Goal: Use online tool/utility: Utilize a website feature to perform a specific function

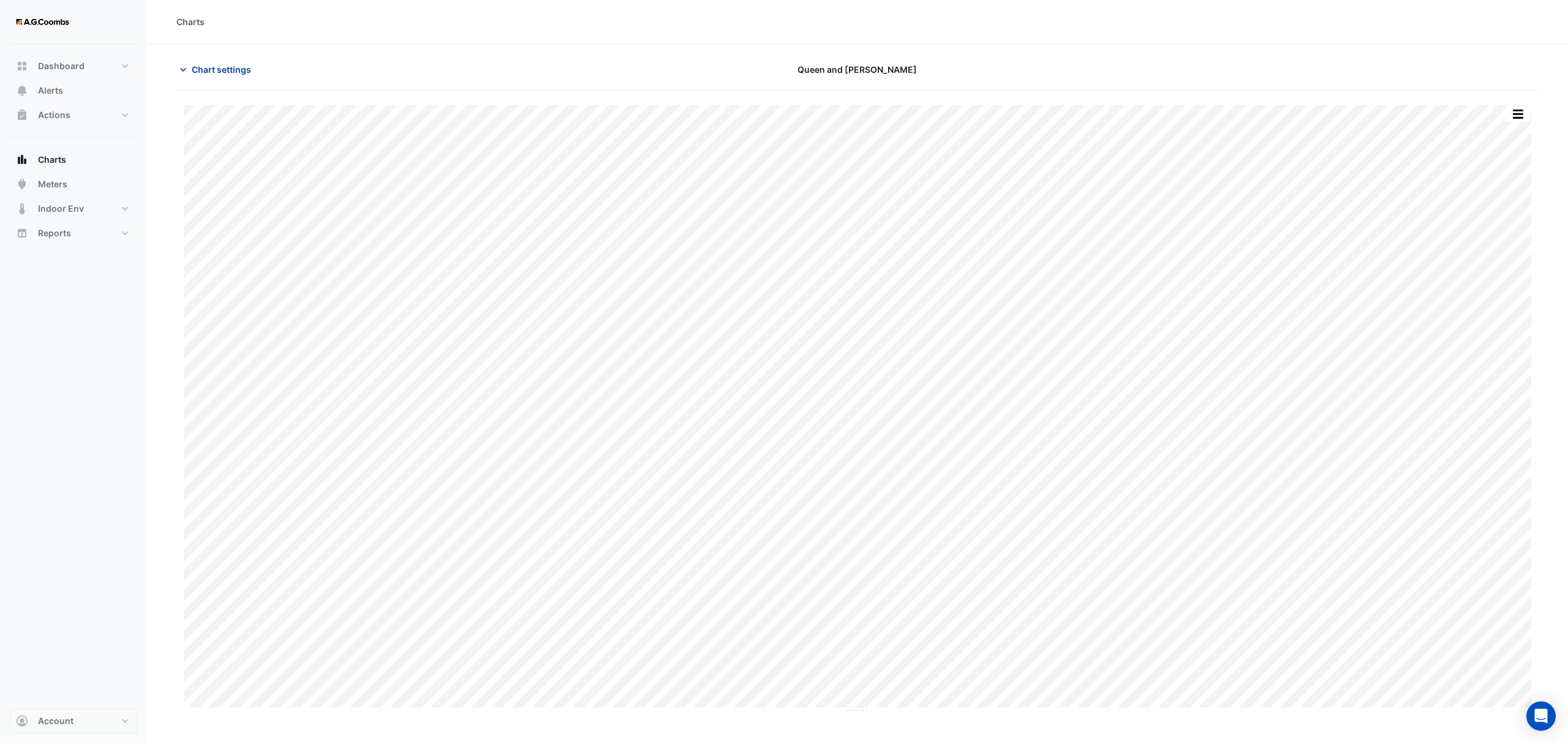
click at [206, 65] on span "Chart settings" at bounding box center [221, 69] width 59 height 13
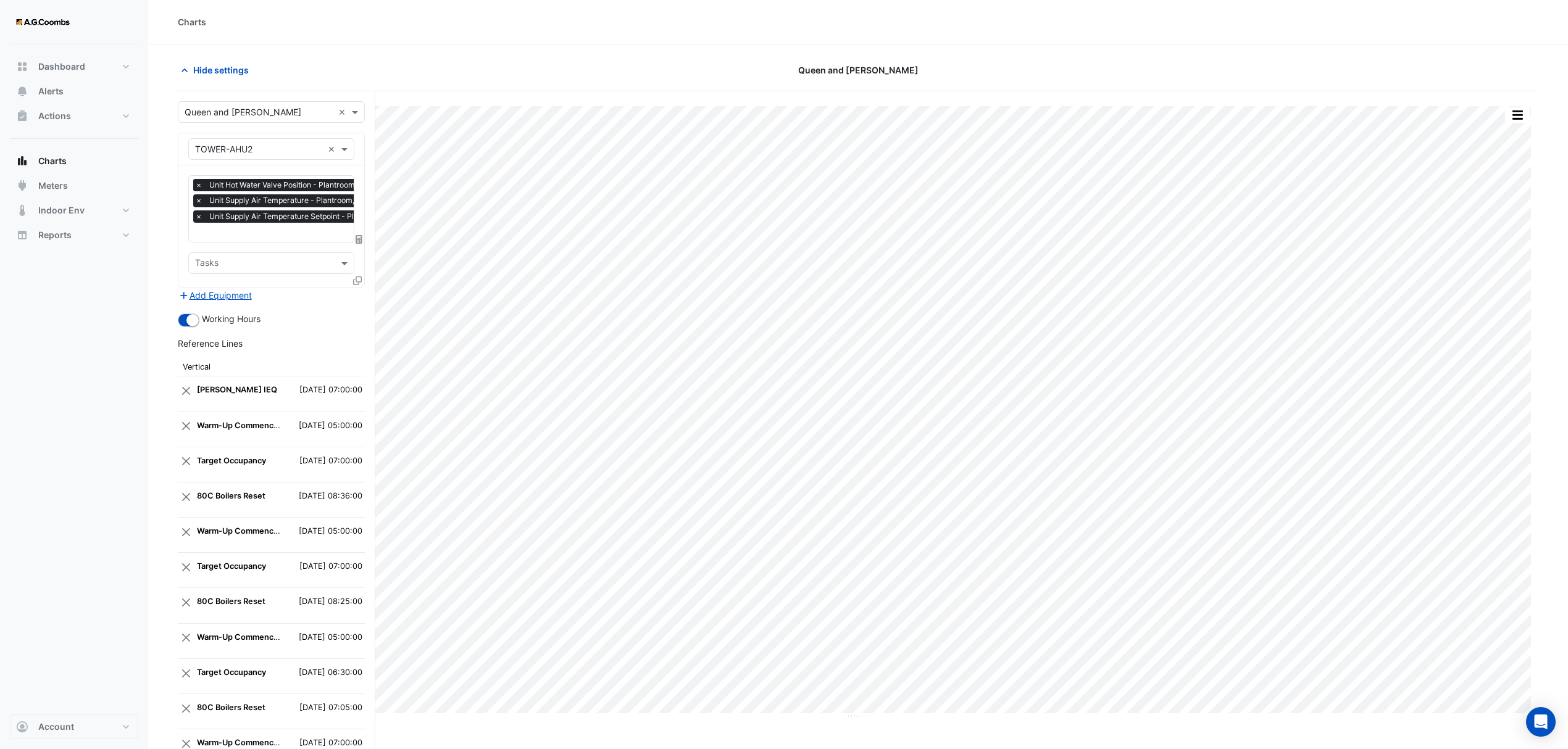
click at [198, 183] on span "×" at bounding box center [199, 185] width 11 height 12
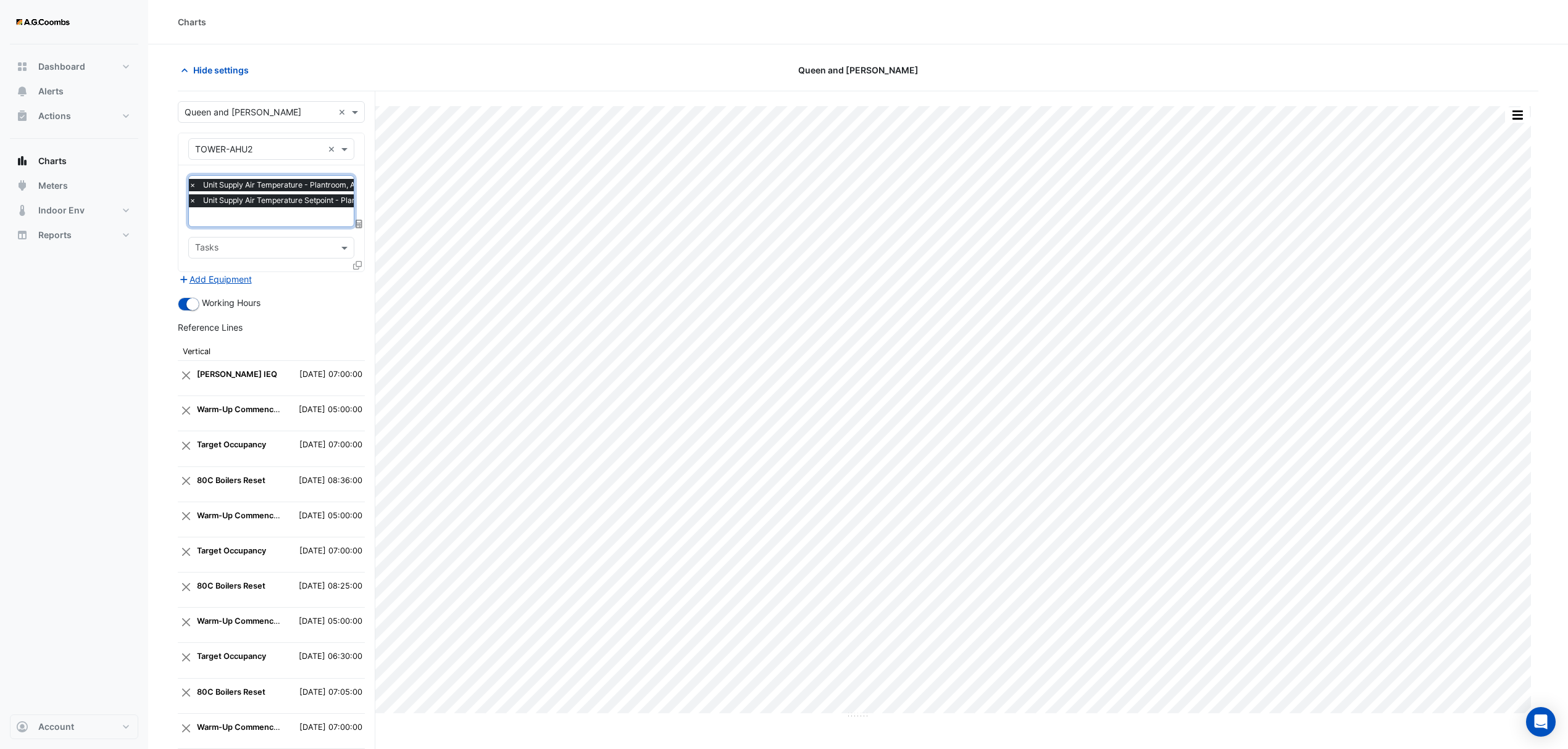
scroll to position [228, 0]
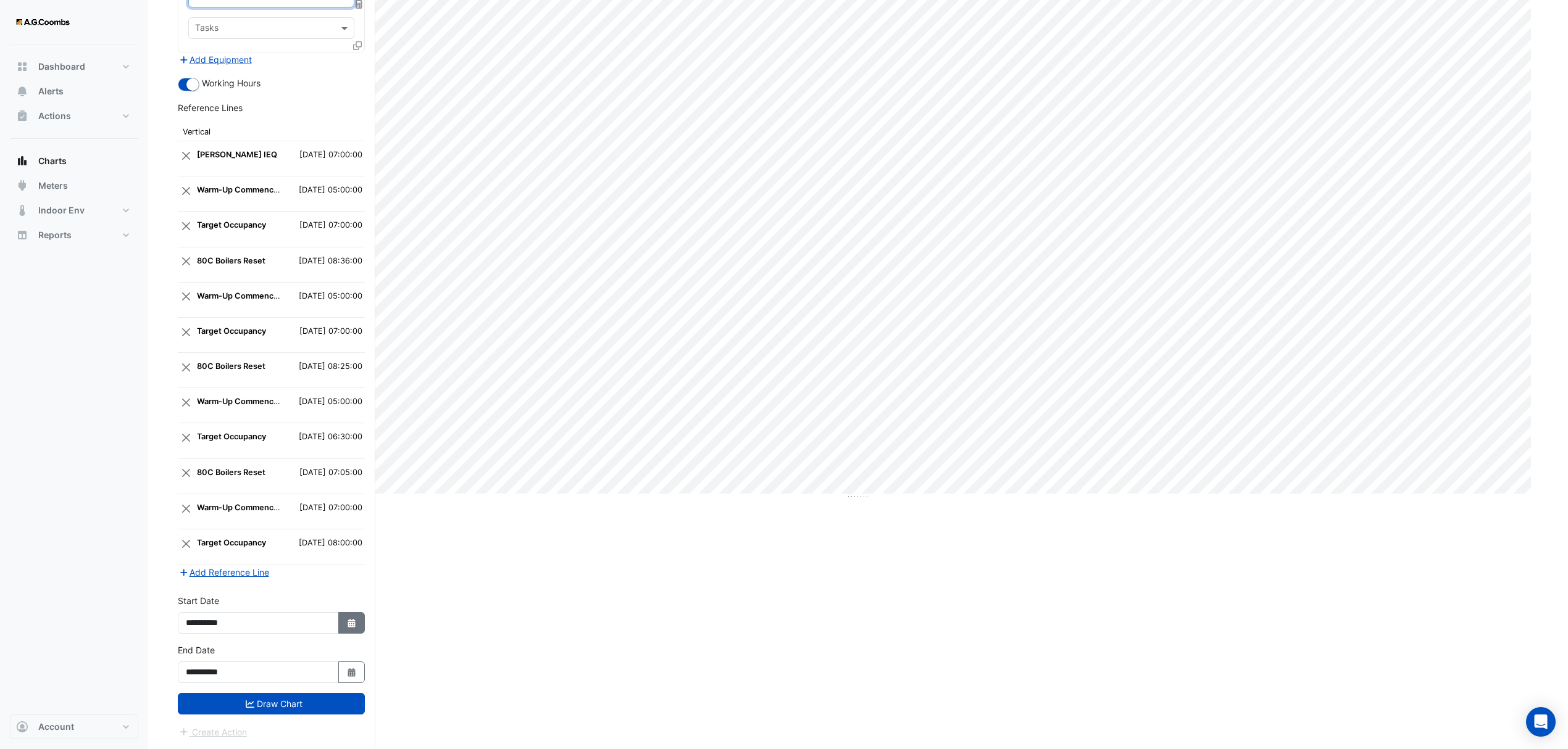
click at [346, 614] on button "Select Date" at bounding box center [352, 622] width 28 height 21
select select "*"
select select "****"
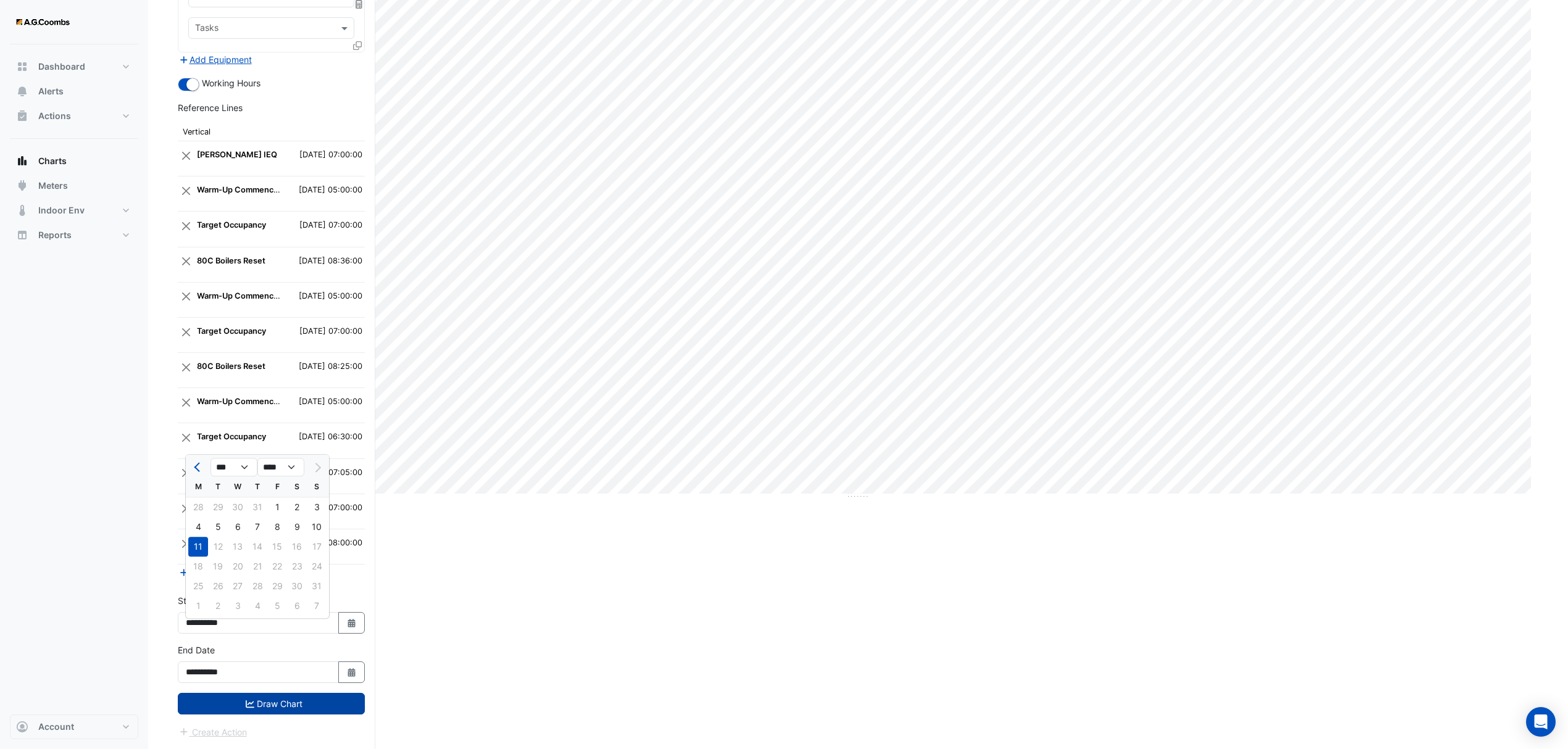
click at [285, 709] on button "Draw Chart" at bounding box center [271, 703] width 187 height 21
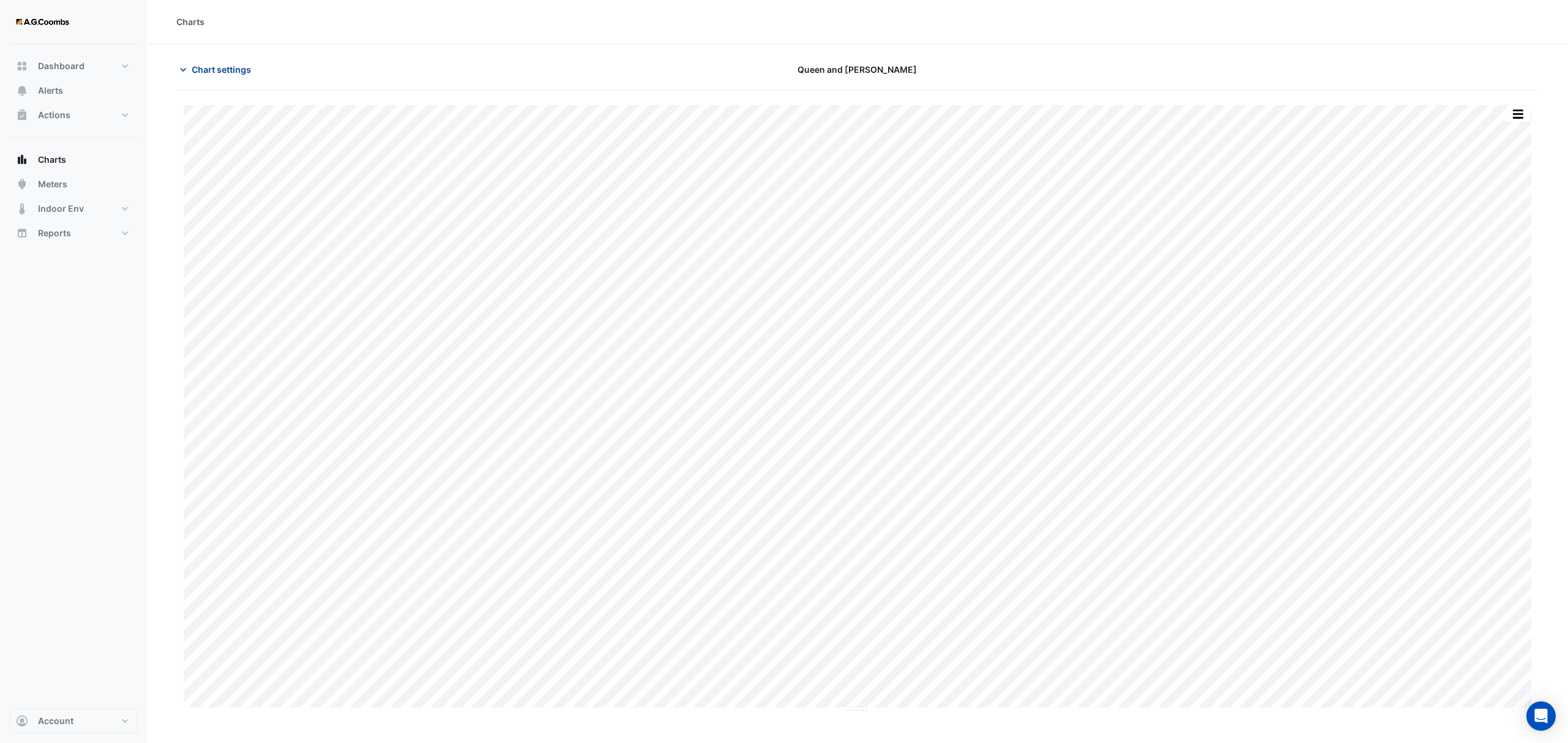
click at [204, 71] on span "Chart settings" at bounding box center [221, 69] width 59 height 13
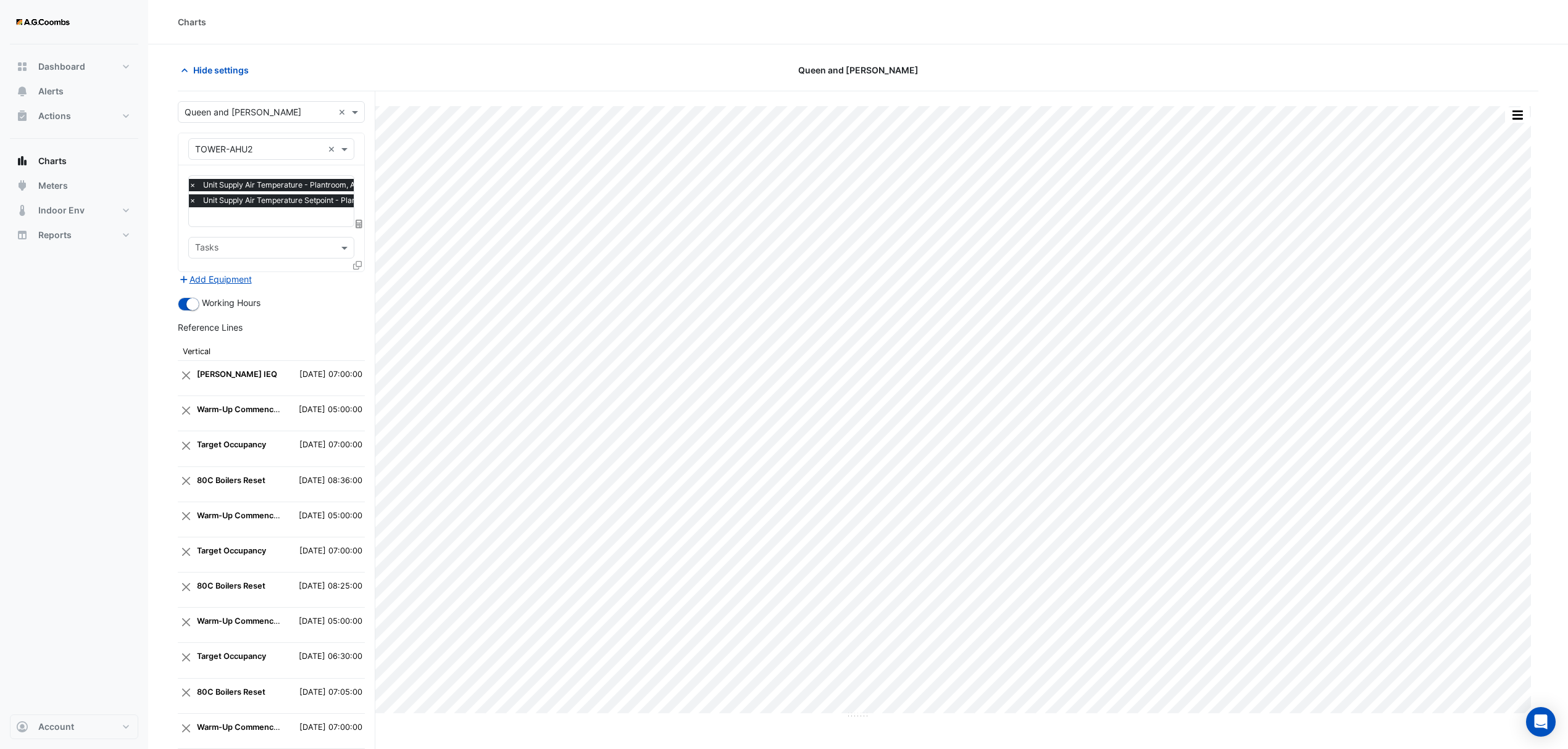
click at [623, 731] on div "Split All Print Save as JPEG Save as PNG Pivot Data Table Export CSV - Flat Exp…" at bounding box center [858, 530] width 1361 height 878
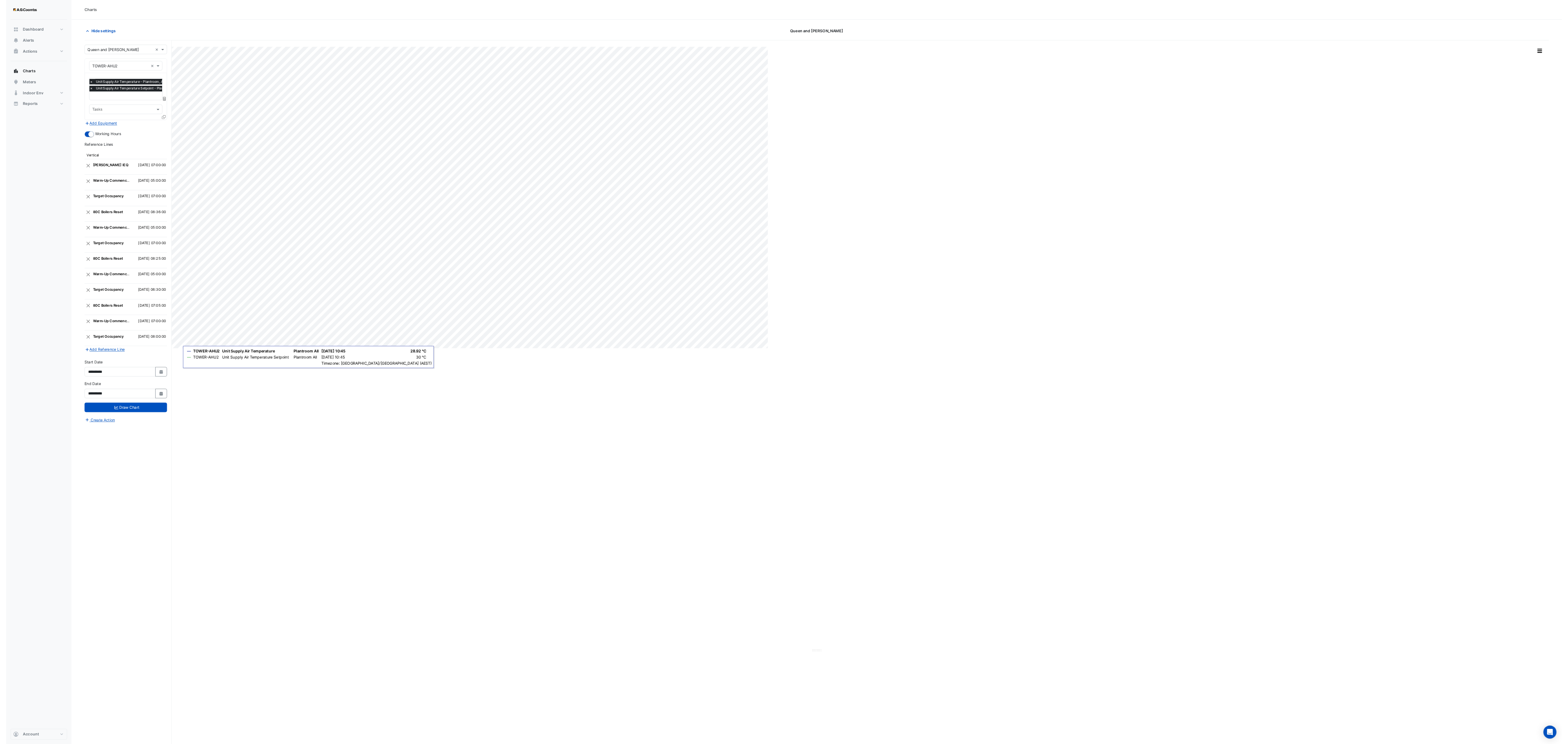
scroll to position [0, 4]
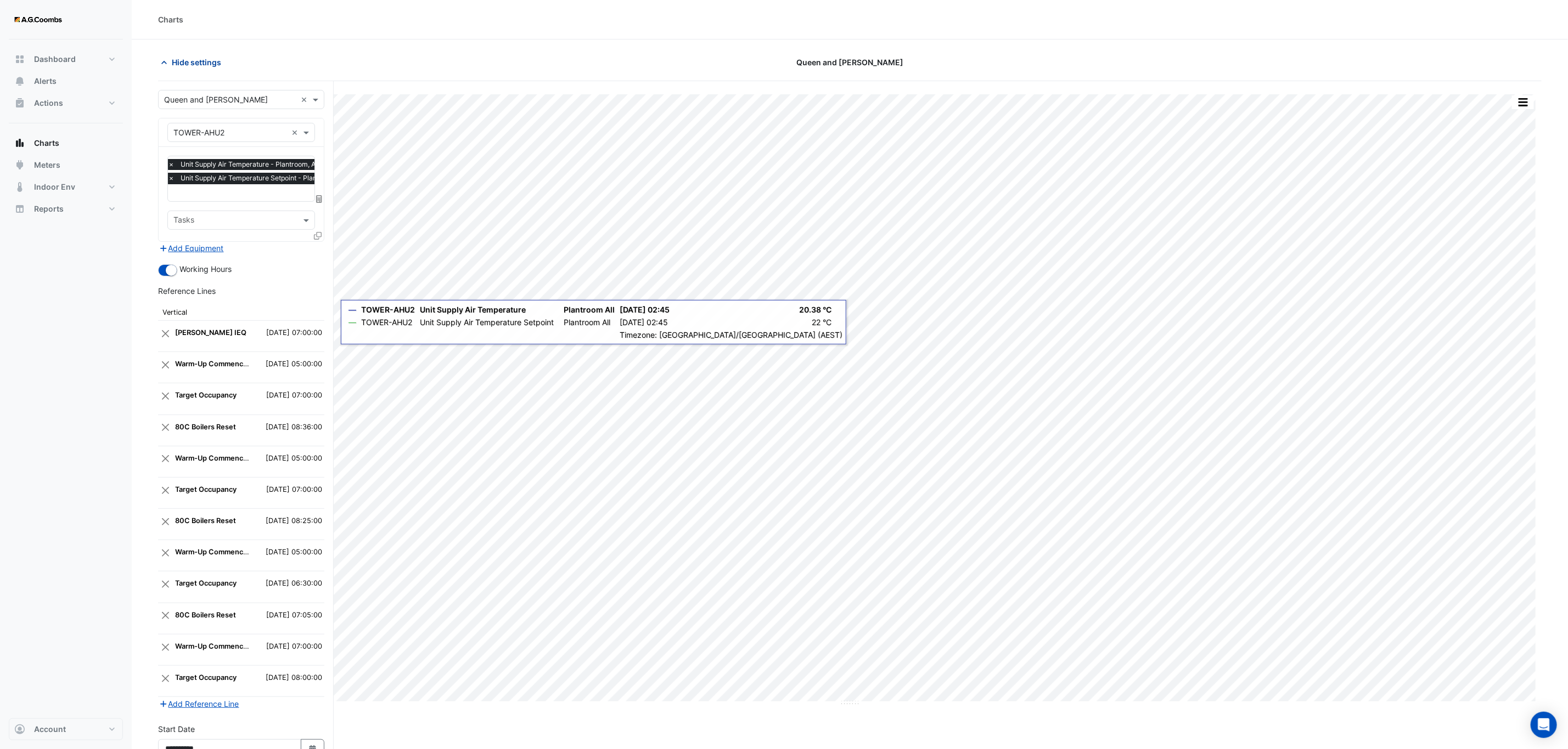
drag, startPoint x: 168, startPoint y: 59, endPoint x: 191, endPoint y: 68, distance: 24.7
click at [168, 59] on icon "button" at bounding box center [164, 62] width 11 height 11
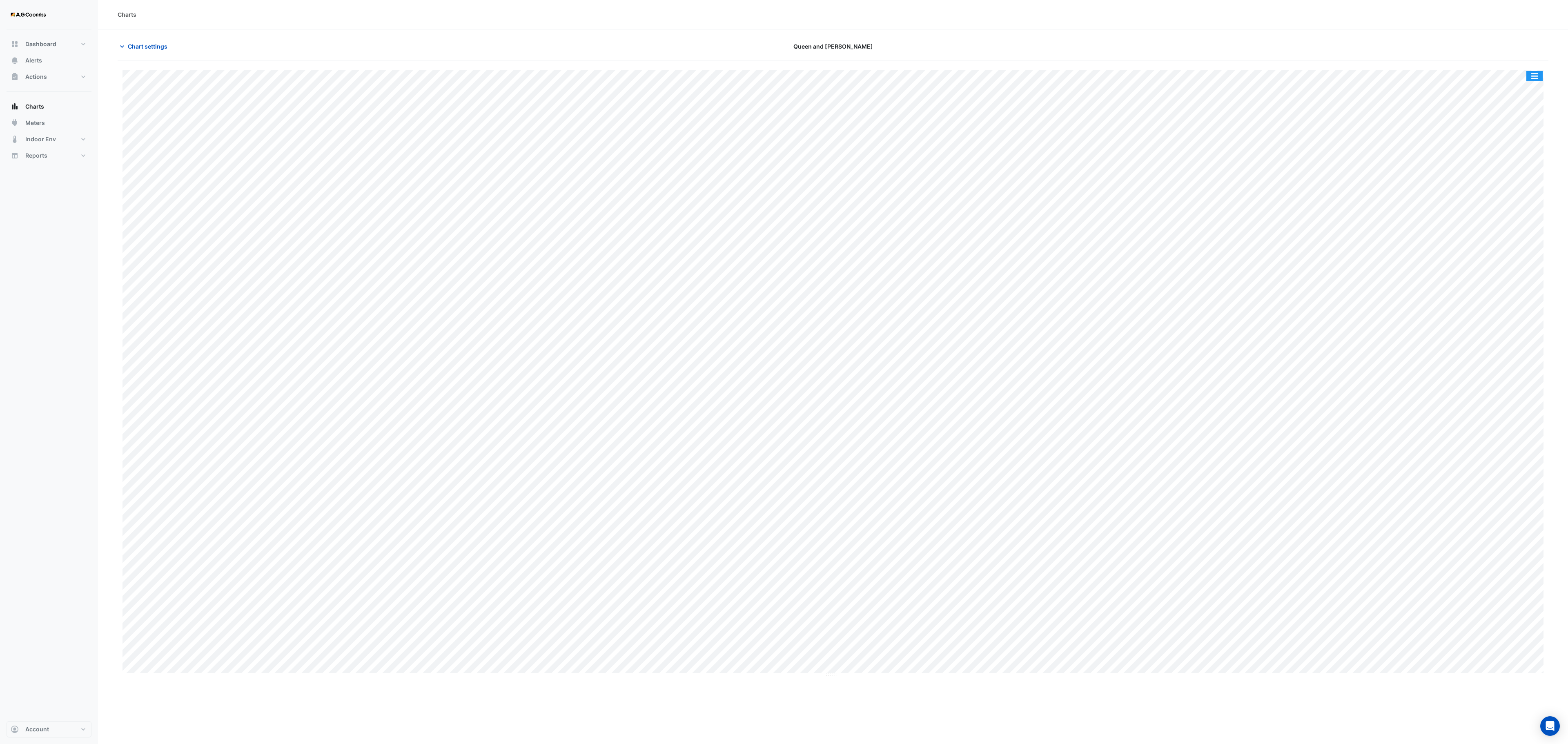
click at [1045, 79] on button "button" at bounding box center [1535, 76] width 16 height 10
click at [1045, 119] on div "Save as JPEG" at bounding box center [1518, 119] width 49 height 14
drag, startPoint x: 503, startPoint y: 711, endPoint x: 511, endPoint y: 709, distance: 8.2
click at [503, 496] on div "Charts Chart settings Queen and [PERSON_NAME] Split All Print Save as JPEG Save…" at bounding box center [833, 372] width 1470 height 744
click at [141, 43] on span "Chart settings" at bounding box center [147, 46] width 40 height 9
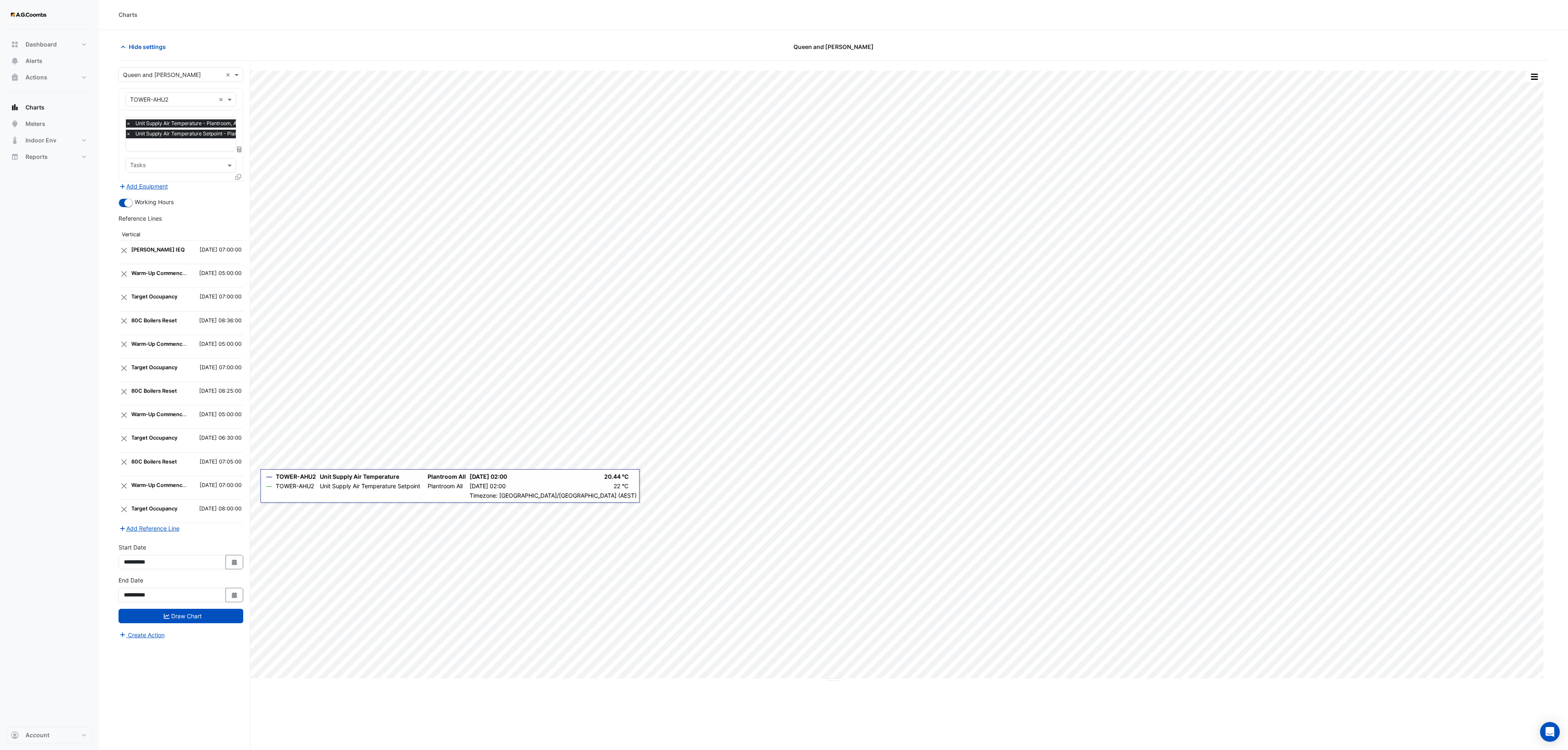
drag, startPoint x: 234, startPoint y: 579, endPoint x: 233, endPoint y: 591, distance: 12.0
click at [234, 500] on icon "button" at bounding box center [234, 562] width 5 height 6
select select "*"
select select "****"
click at [127, 467] on button "Previous month" at bounding box center [131, 471] width 10 height 13
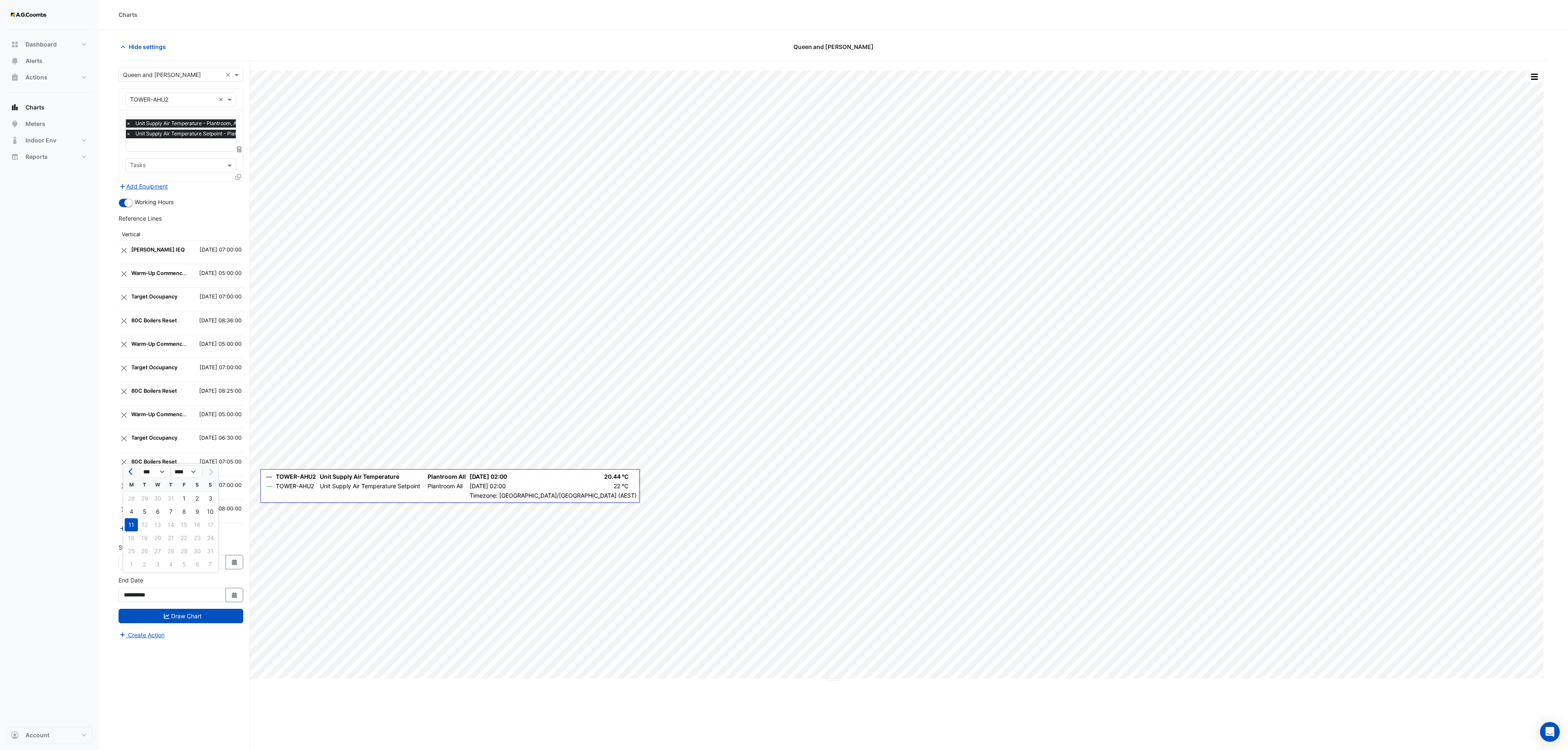
select select "*"
click at [129, 500] on div "21" at bounding box center [131, 538] width 13 height 13
type input "**********"
click at [228, 500] on button "Select Date" at bounding box center [235, 595] width 18 height 14
click at [125, 500] on div at bounding box center [131, 505] width 17 height 13
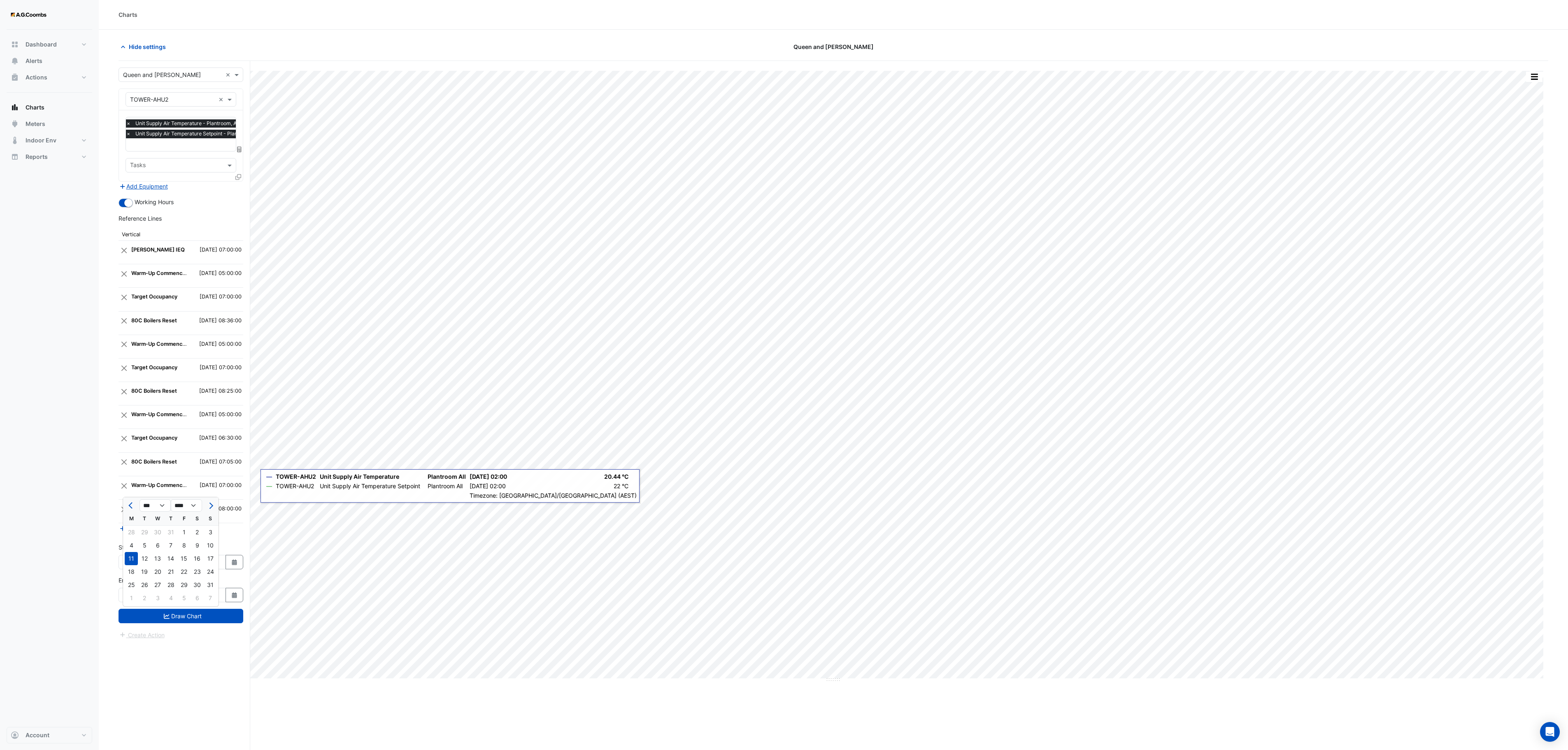
click at [128, 500] on button "Previous month" at bounding box center [131, 505] width 10 height 13
select select "*"
click at [128, 500] on div "21" at bounding box center [131, 571] width 13 height 13
type input "**********"
click at [171, 500] on button "Draw Chart" at bounding box center [180, 616] width 125 height 14
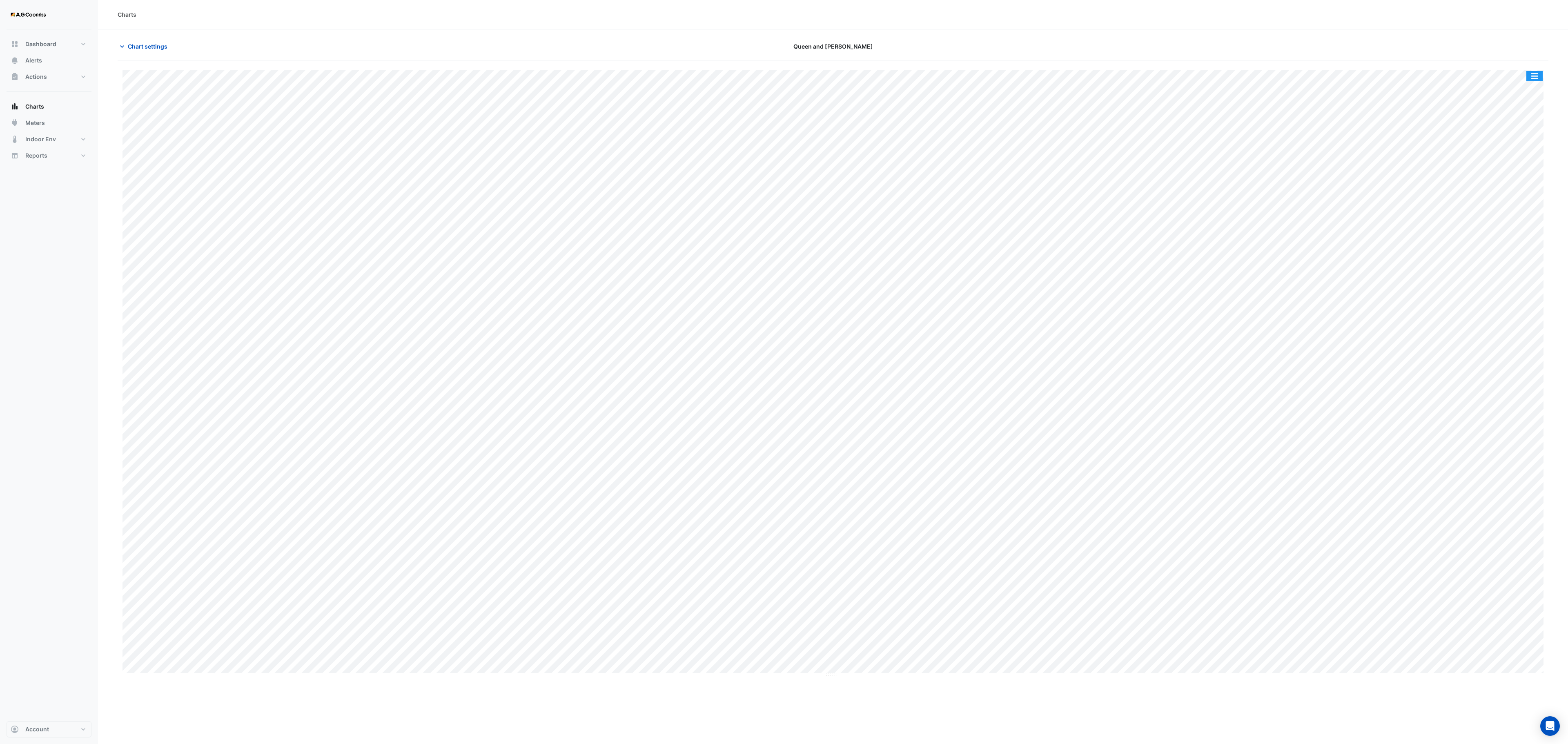
click at [1045, 74] on button "button" at bounding box center [1535, 76] width 16 height 10
click at [1045, 122] on div "Save as JPEG" at bounding box center [1518, 119] width 49 height 14
click at [153, 52] on button "Chart settings" at bounding box center [145, 46] width 55 height 14
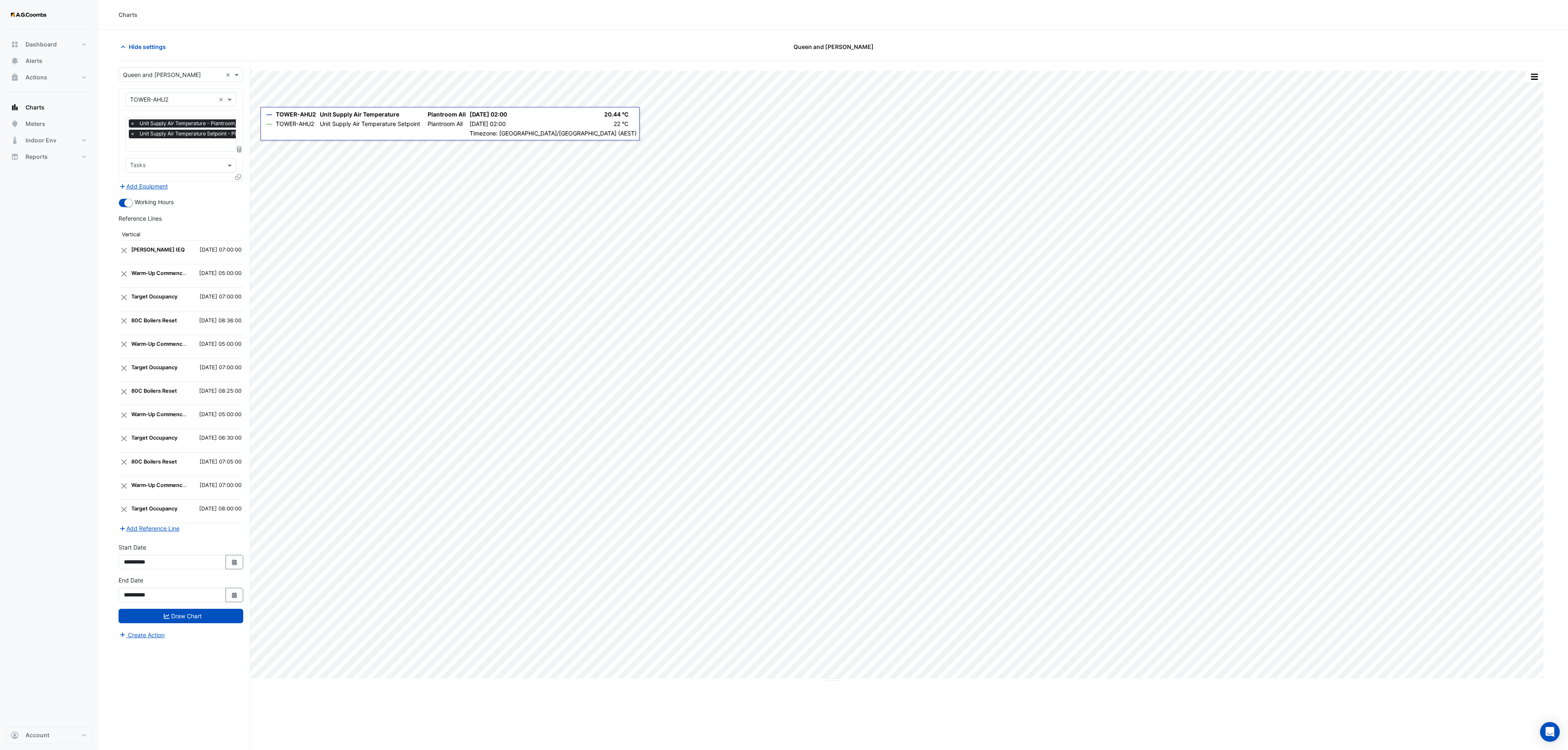
click at [238, 179] on icon at bounding box center [238, 177] width 6 height 6
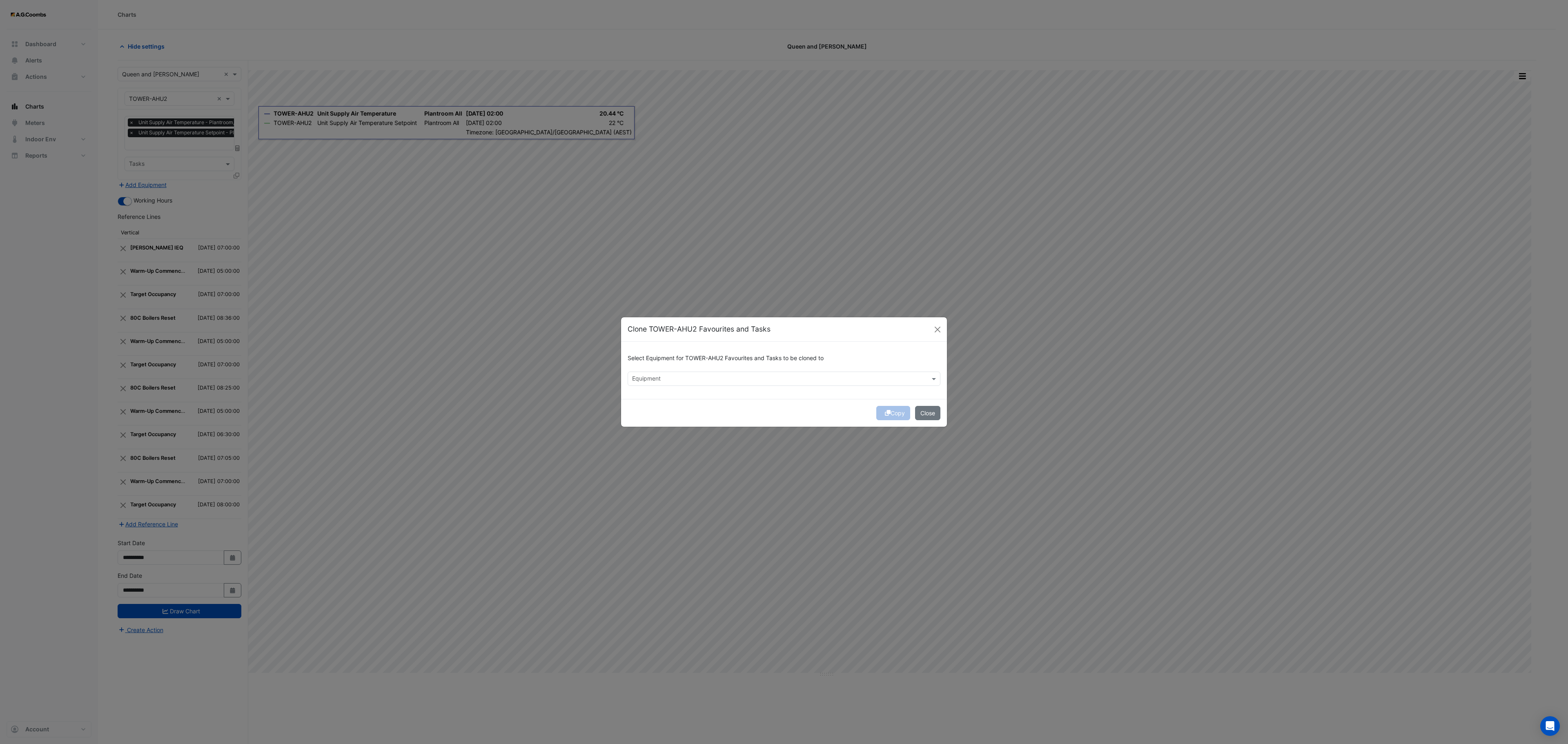
click at [719, 377] on input "text" at bounding box center [779, 379] width 295 height 9
click at [662, 395] on span "TOWER-AHU3A" at bounding box center [655, 396] width 42 height 7
type input "**"
click at [885, 414] on icon "submit" at bounding box center [887, 413] width 5 height 5
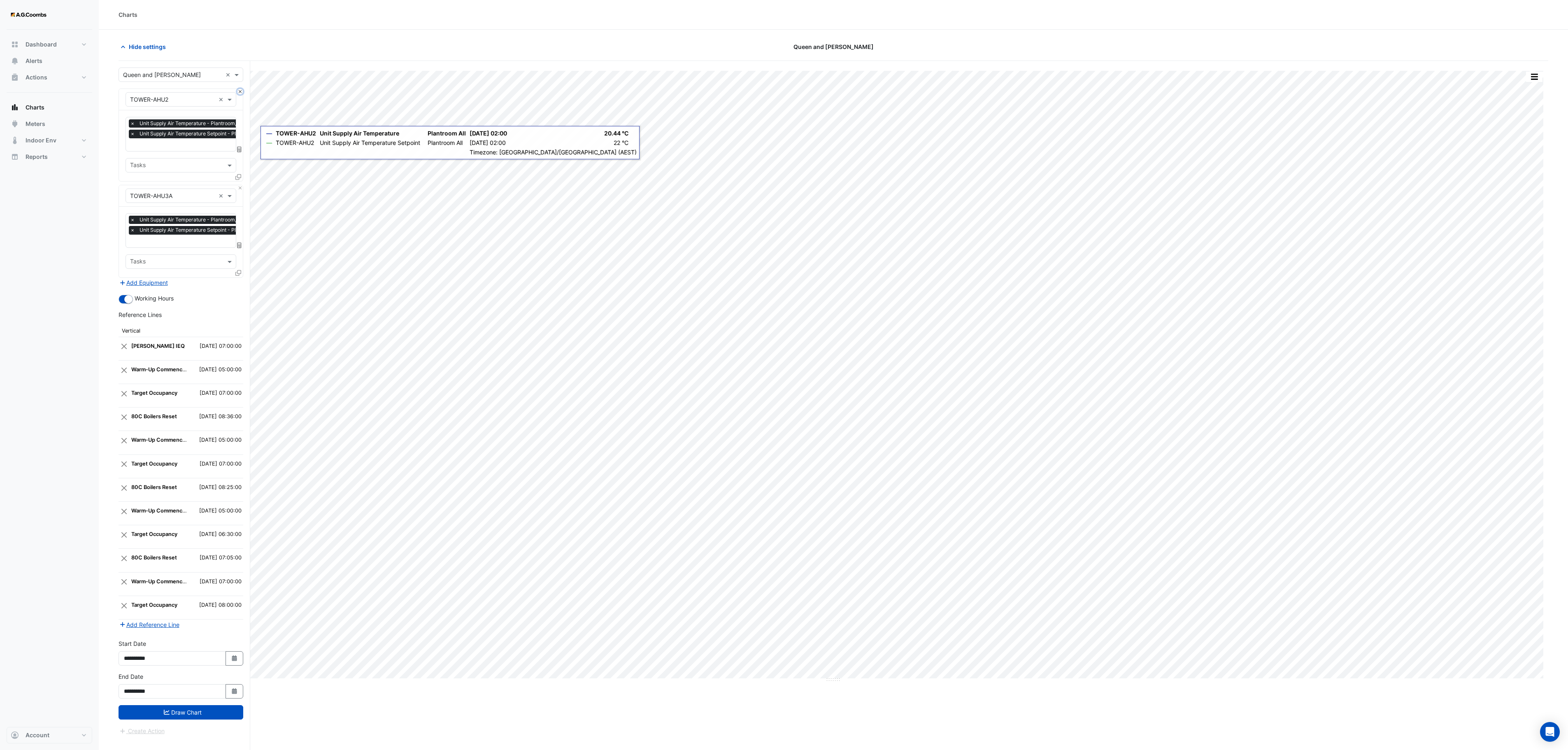
click at [239, 92] on button "Close" at bounding box center [240, 91] width 6 height 6
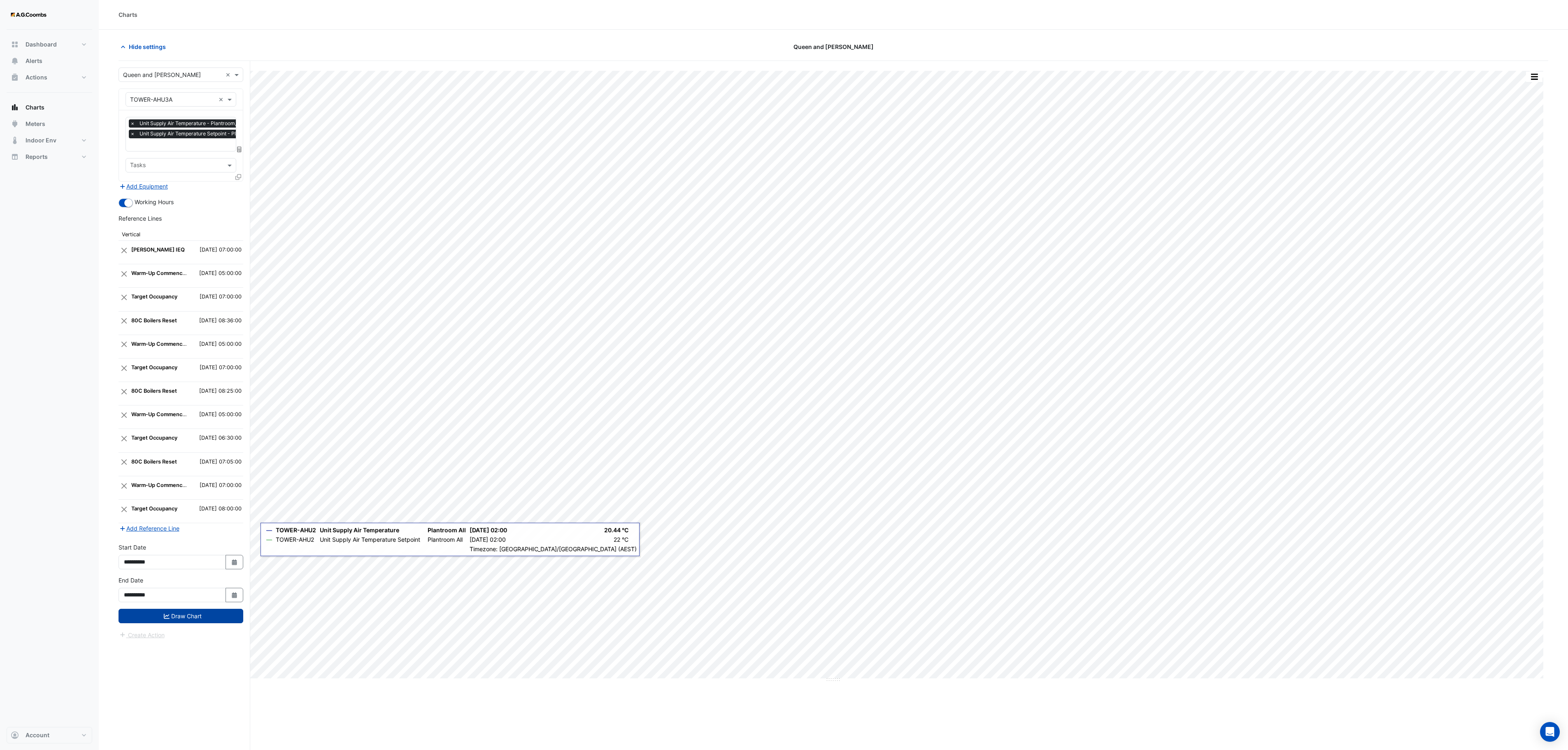
click at [177, 500] on button "Draw Chart" at bounding box center [180, 616] width 125 height 14
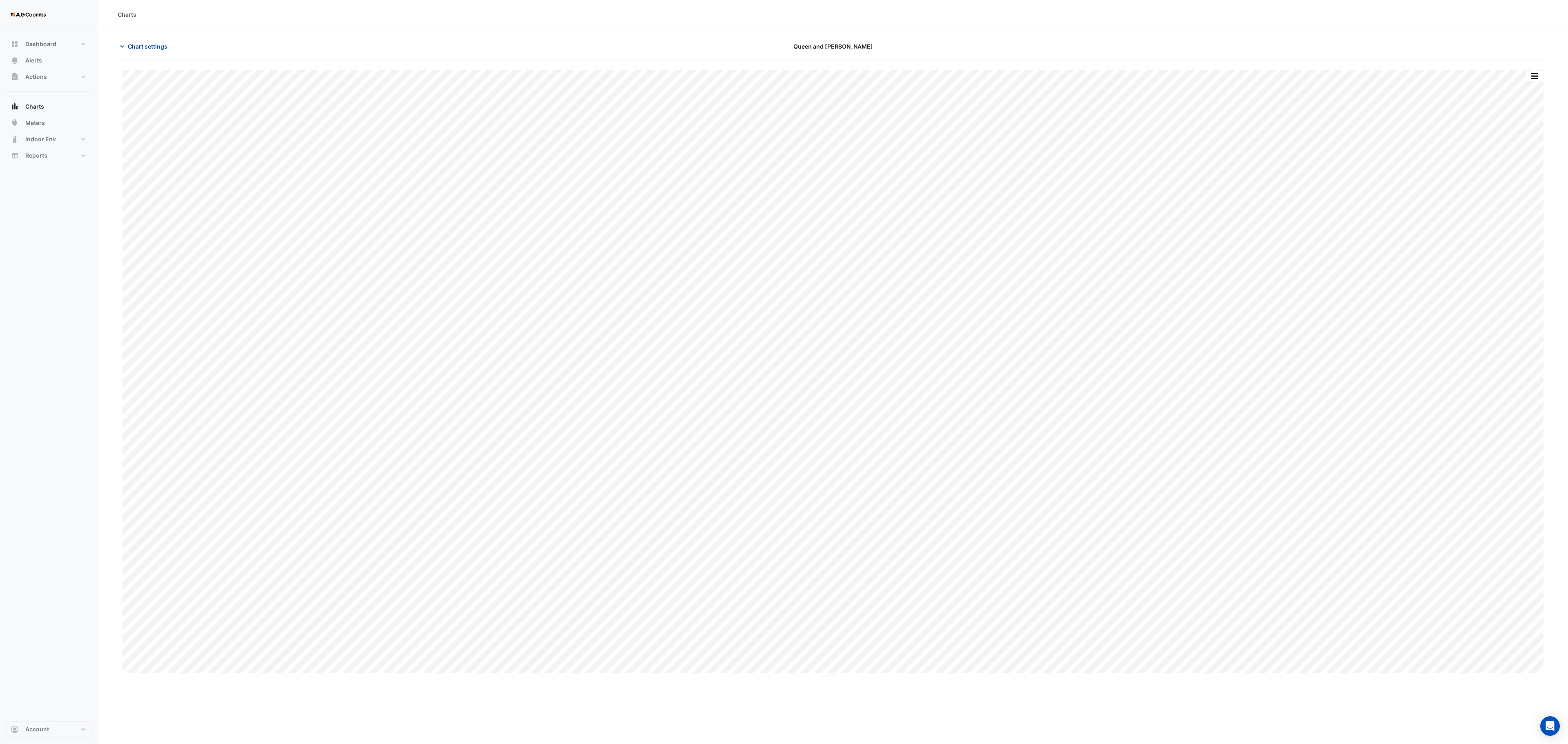
click at [141, 45] on span "Chart settings" at bounding box center [147, 46] width 40 height 9
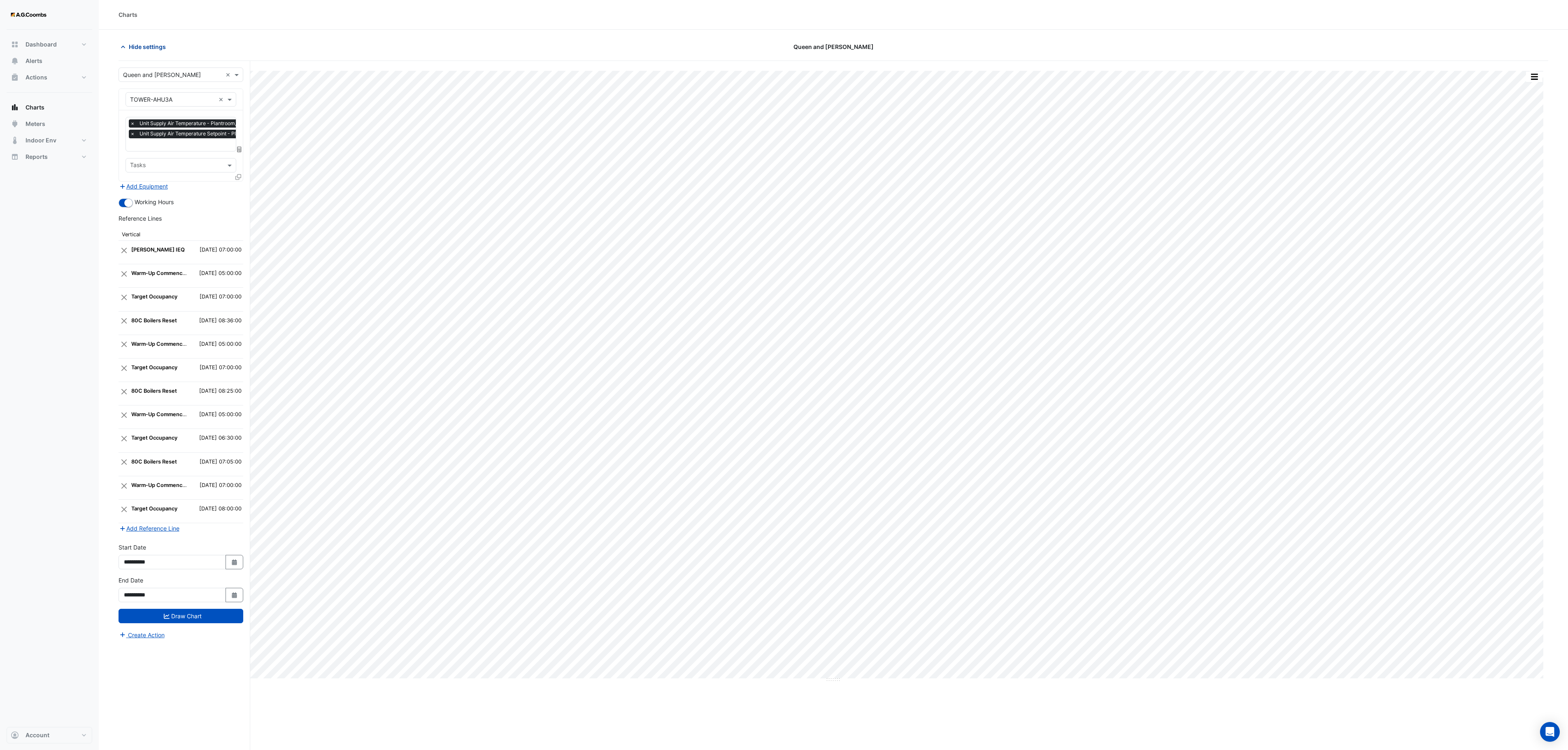
click at [138, 45] on span "Hide settings" at bounding box center [147, 47] width 37 height 9
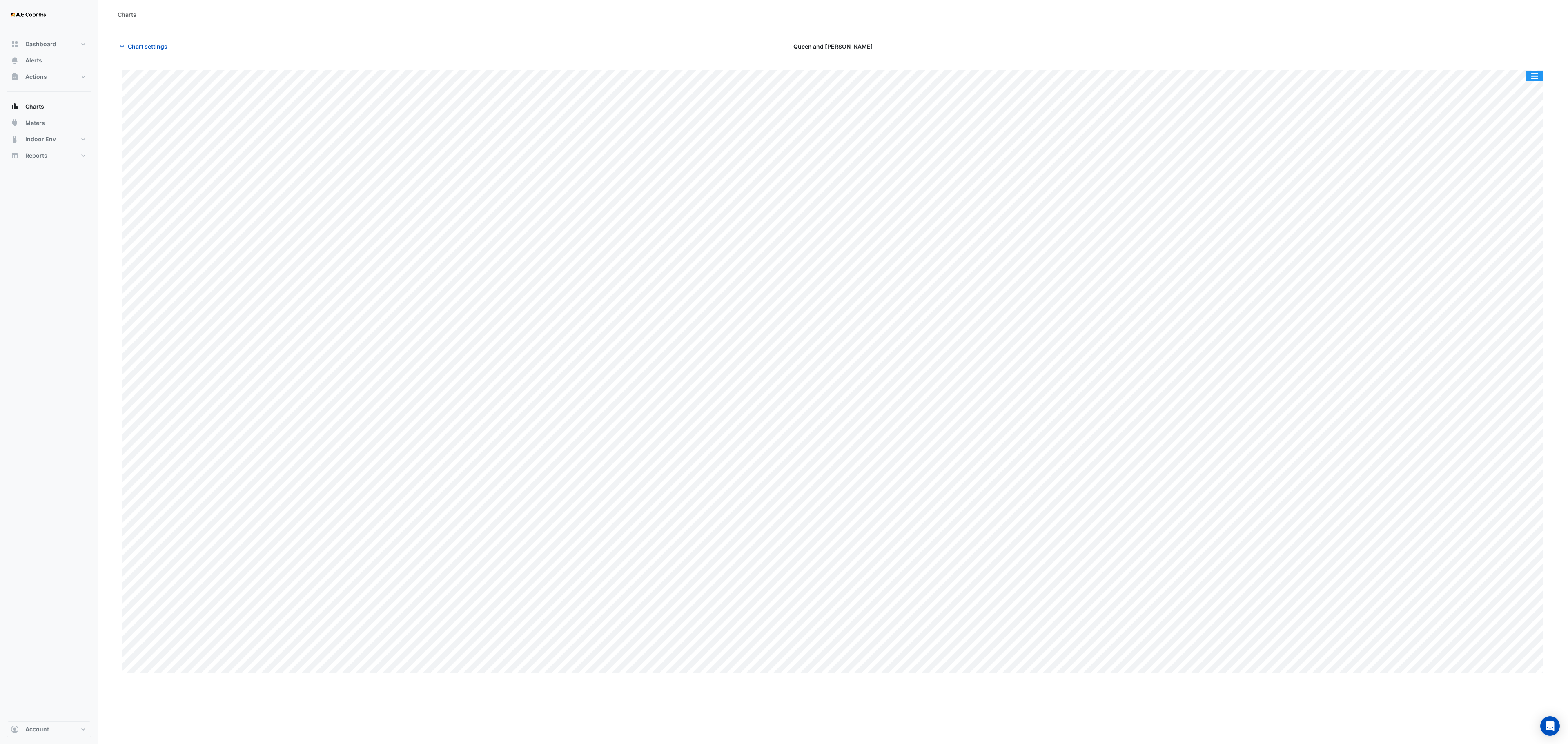
click at [1045, 79] on button "button" at bounding box center [1535, 76] width 16 height 10
click at [1045, 120] on div "Save as JPEG" at bounding box center [1518, 119] width 49 height 14
click at [548, 496] on div "Charts Chart settings Queen and [PERSON_NAME] Split All Print Save as JPEG Save…" at bounding box center [833, 372] width 1470 height 744
click at [153, 44] on section "Chart settings Queen and [PERSON_NAME] Split All Print Save as JPEG Save as PNG…" at bounding box center [833, 353] width 1470 height 648
click at [148, 47] on span "Chart settings" at bounding box center [147, 46] width 40 height 9
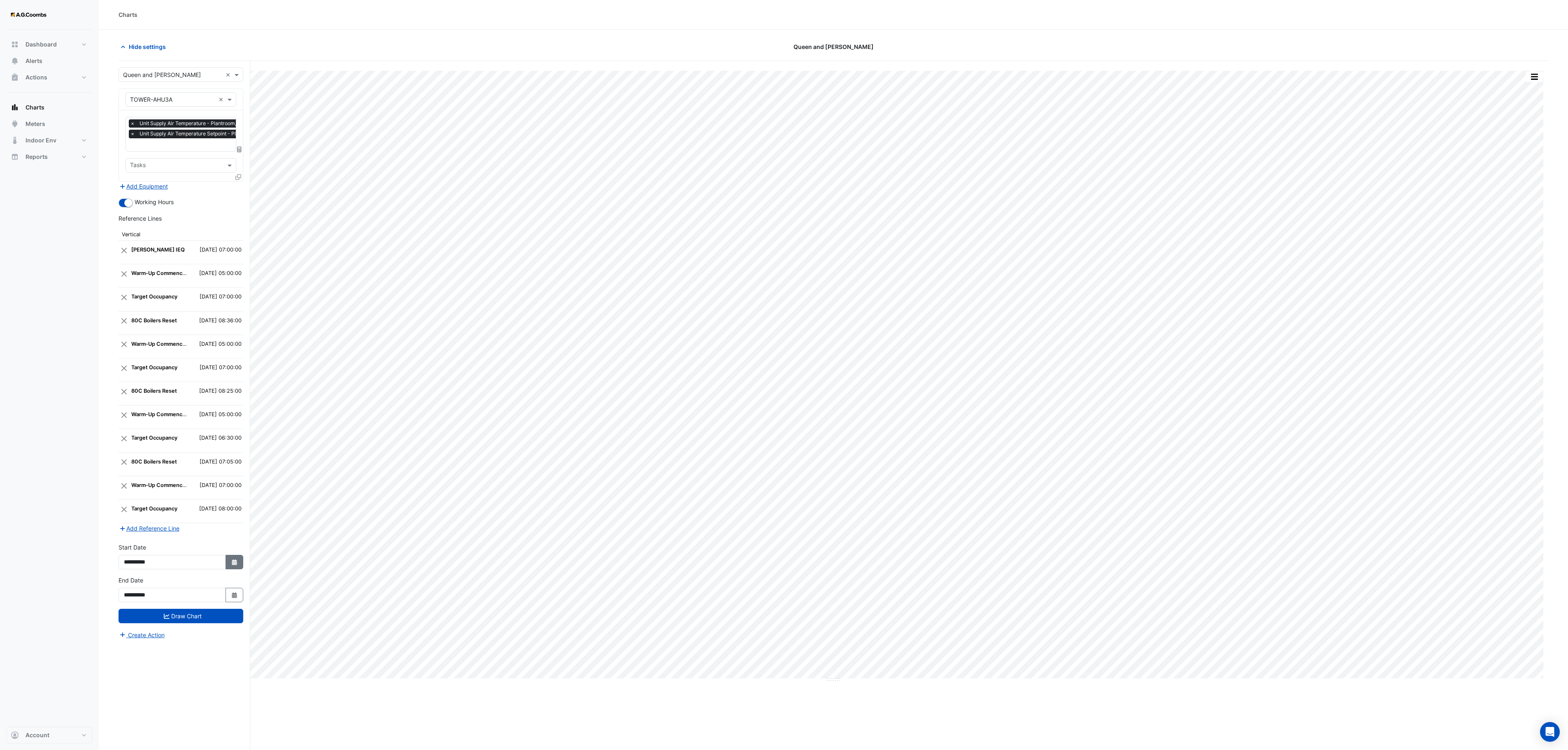
click at [226, 500] on button "Select Date" at bounding box center [235, 562] width 18 height 14
select select "*"
select select "****"
click at [127, 468] on button "Previous month" at bounding box center [131, 471] width 10 height 13
select select "*"
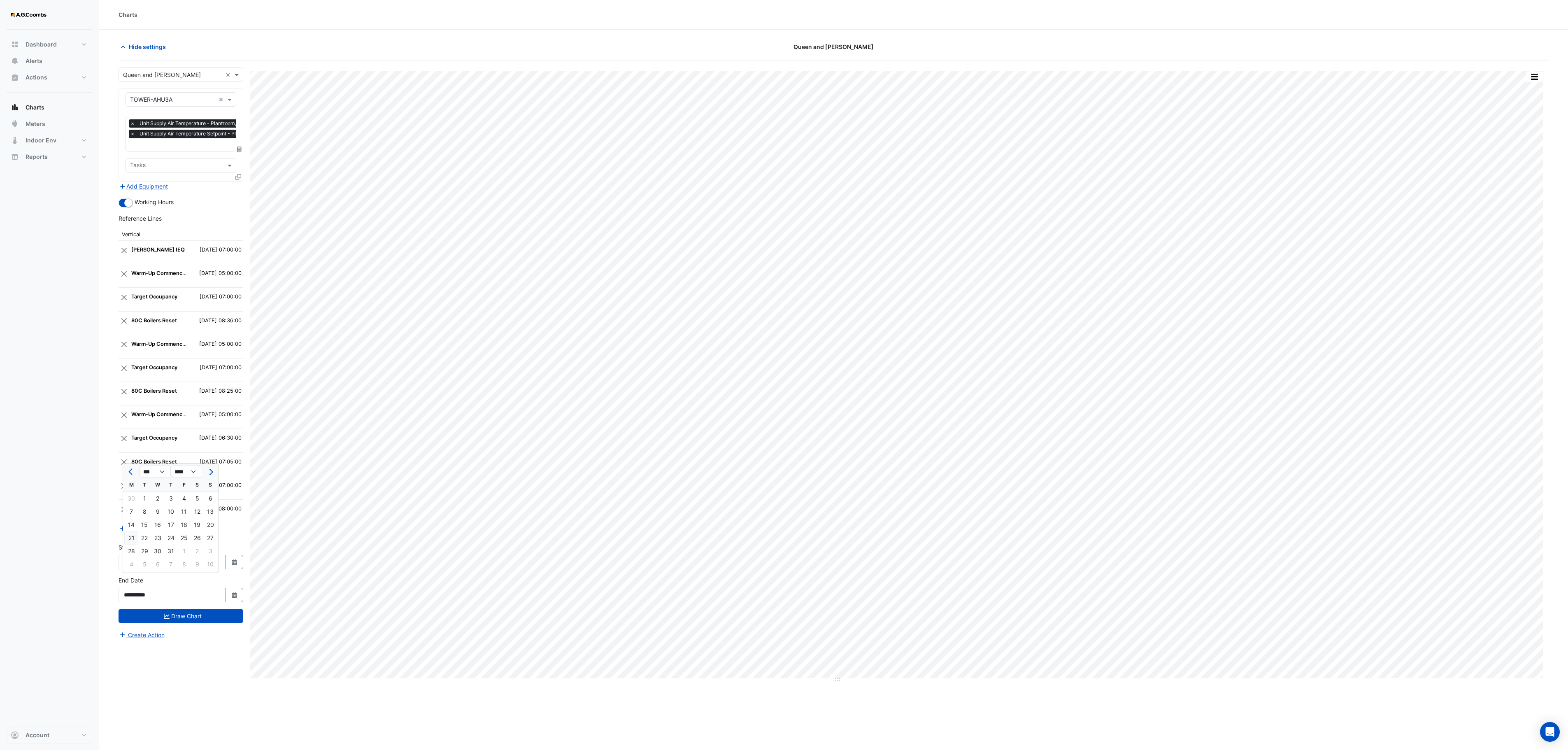
click at [132, 500] on div "21" at bounding box center [131, 538] width 13 height 13
type input "**********"
click at [232, 500] on icon "Select Date" at bounding box center [234, 595] width 7 height 6
click at [131, 500] on span "Previous month" at bounding box center [131, 506] width 6 height 6
select select "*"
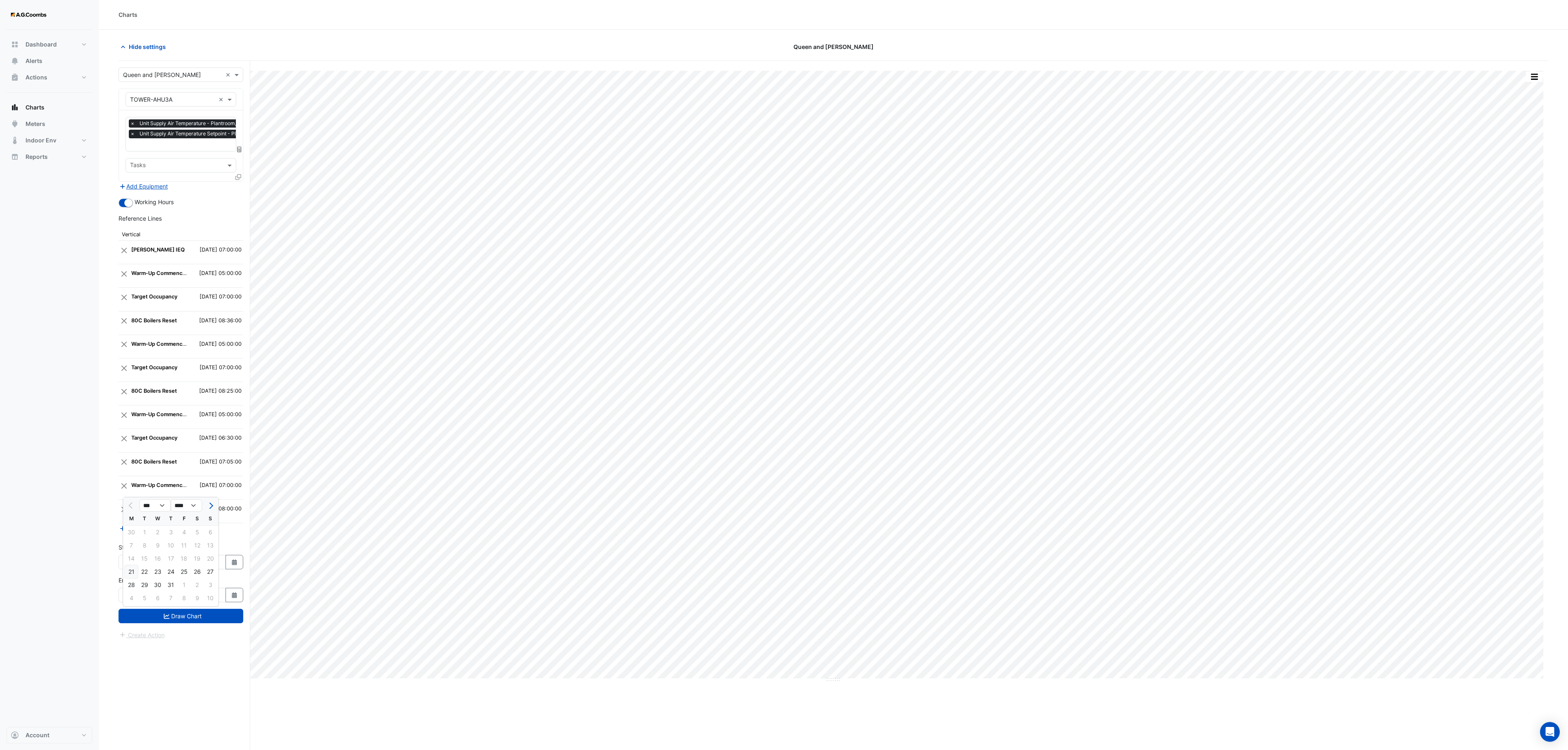
click at [128, 500] on div "21" at bounding box center [131, 571] width 13 height 13
type input "**********"
click at [188, 500] on button "Draw Chart" at bounding box center [180, 616] width 125 height 14
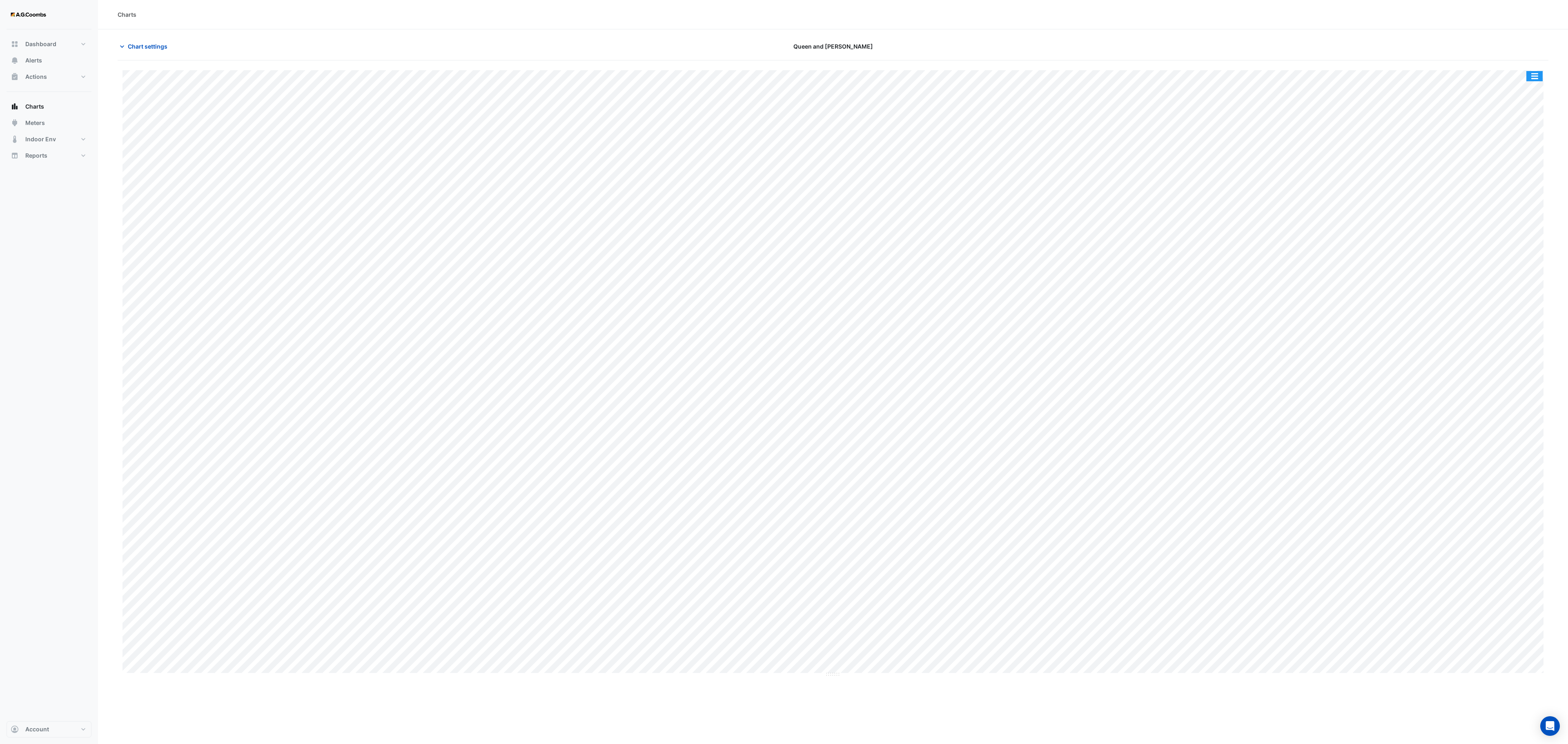
click at [1045, 74] on button "button" at bounding box center [1535, 76] width 16 height 10
click at [1045, 117] on div "Save as JPEG" at bounding box center [1518, 119] width 49 height 14
